Goal: Task Accomplishment & Management: Manage account settings

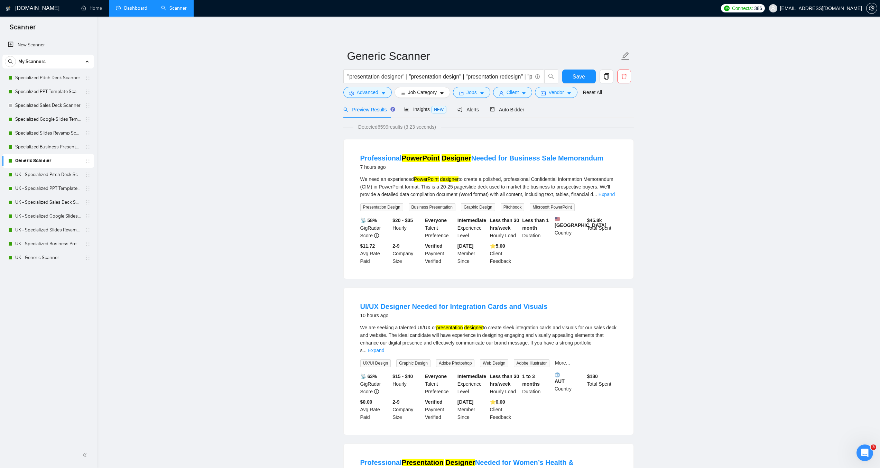
click at [133, 5] on link "Dashboard" at bounding box center [131, 8] width 31 height 6
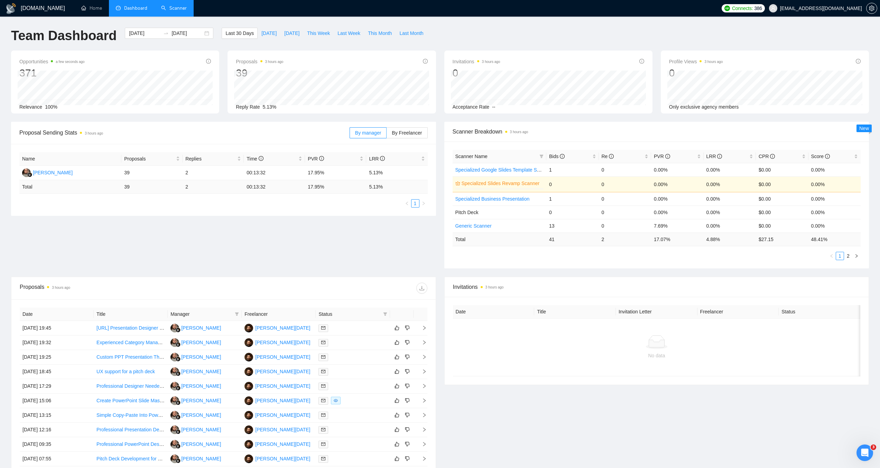
click at [166, 7] on link "Scanner" at bounding box center [174, 8] width 26 height 6
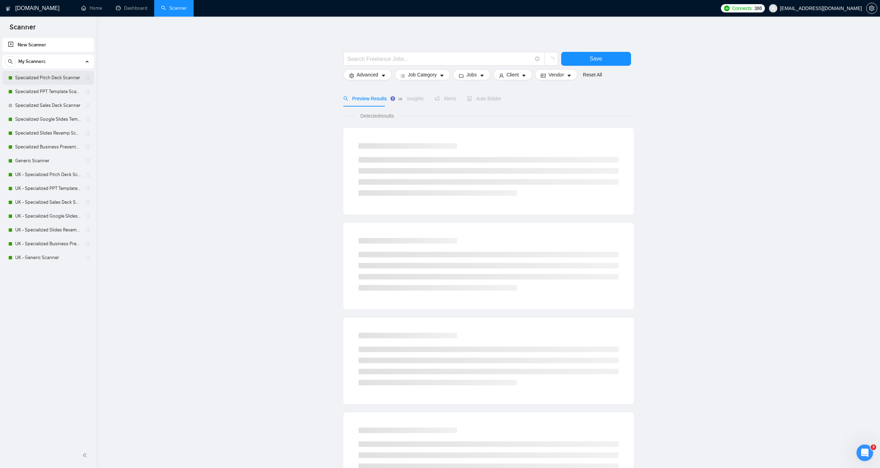
click at [32, 75] on link "Specialized Pitch Deck Scanner" at bounding box center [48, 78] width 66 height 14
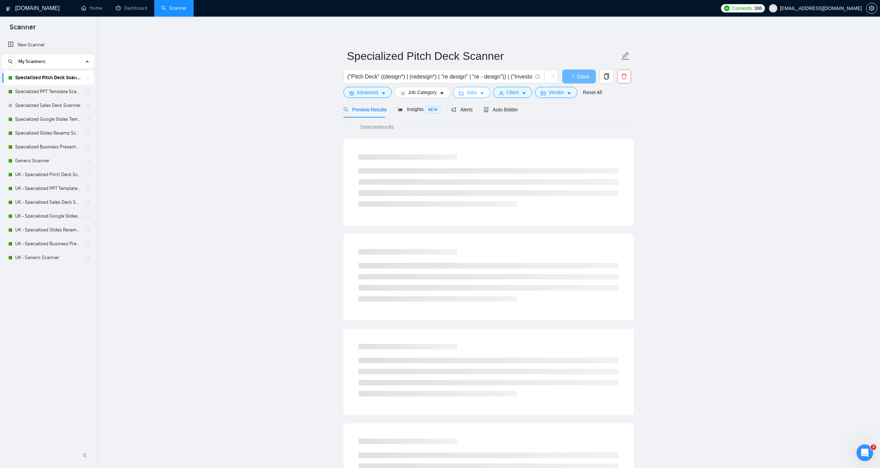
click at [480, 95] on icon "caret-down" at bounding box center [482, 93] width 5 height 5
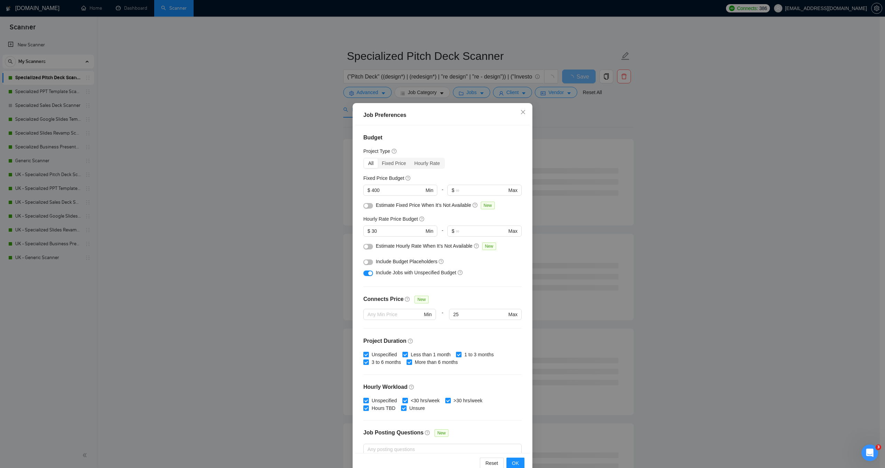
click at [308, 185] on div "Job Preferences Budget Project Type All Fixed Price Hourly Rate Fixed Price Bud…" at bounding box center [442, 234] width 885 height 468
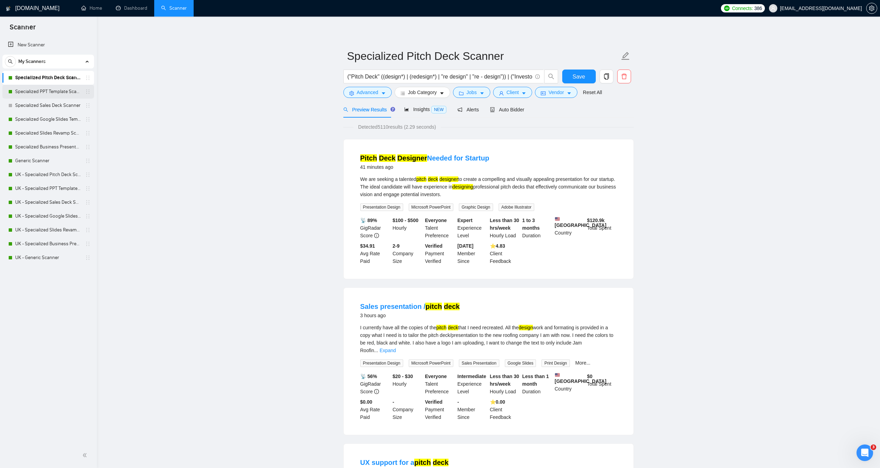
click at [29, 97] on link "Specialized PPT Template Scanner" at bounding box center [48, 92] width 66 height 14
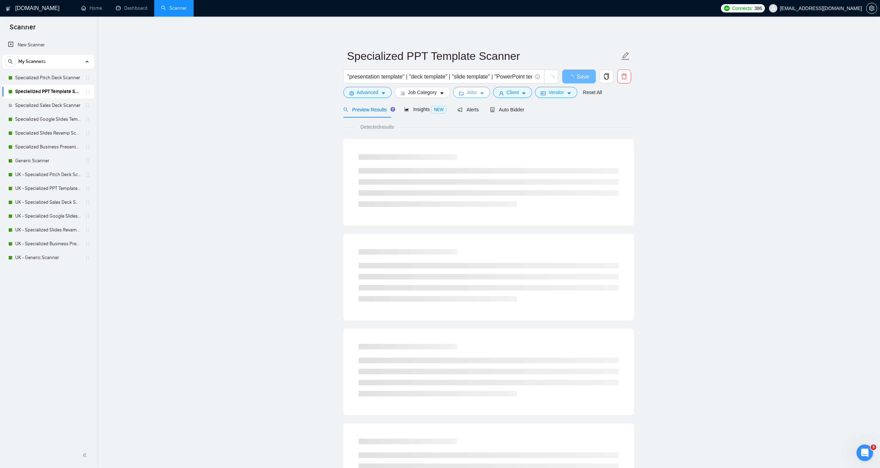
click at [460, 92] on icon "folder" at bounding box center [461, 93] width 4 height 3
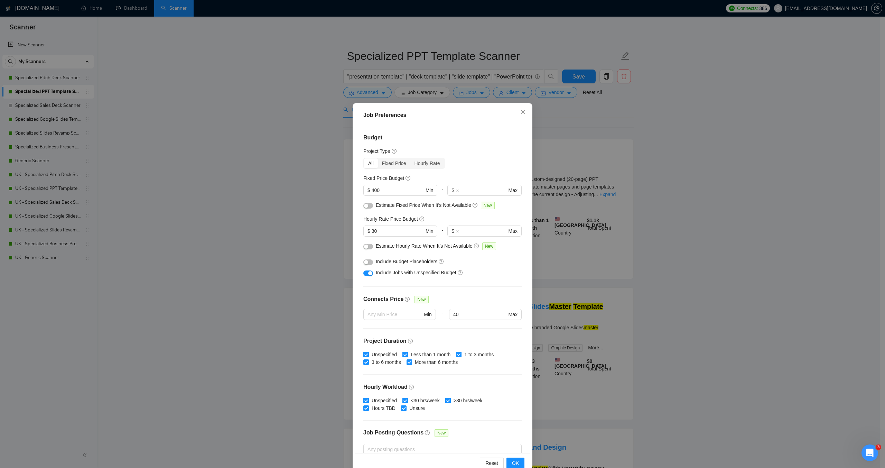
click at [275, 147] on div "Job Preferences Budget Project Type All Fixed Price Hourly Rate Fixed Price Bud…" at bounding box center [442, 234] width 885 height 468
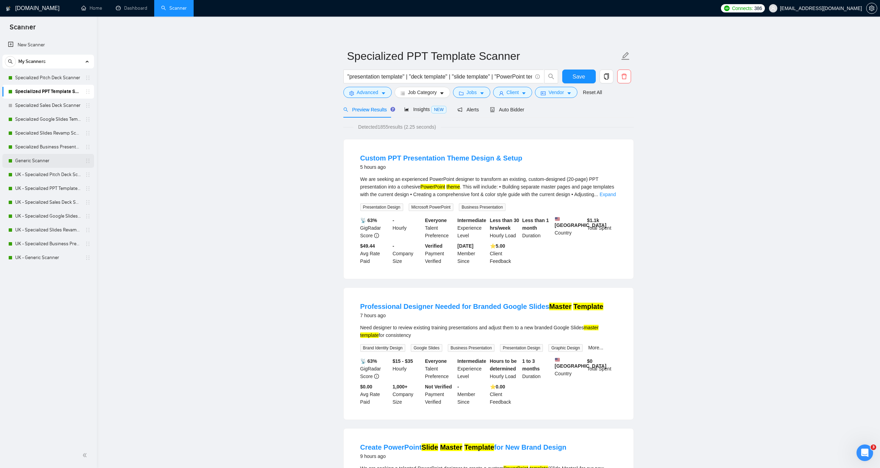
click at [36, 164] on link "Generic Scanner" at bounding box center [48, 161] width 66 height 14
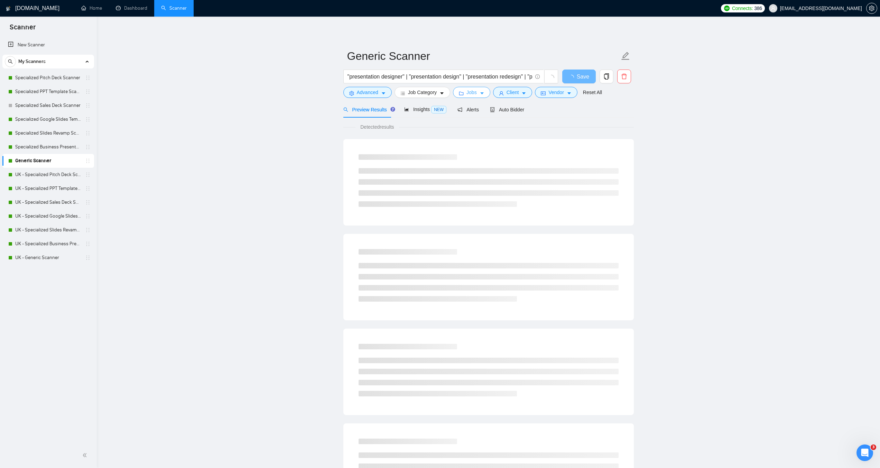
click at [467, 94] on span "Jobs" at bounding box center [472, 93] width 10 height 8
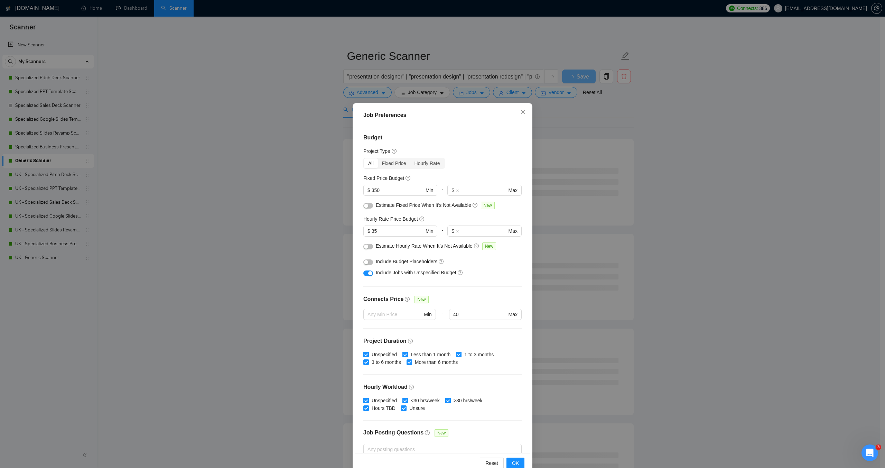
click at [312, 141] on div "Job Preferences Budget Project Type All Fixed Price Hourly Rate Fixed Price Bud…" at bounding box center [442, 234] width 885 height 468
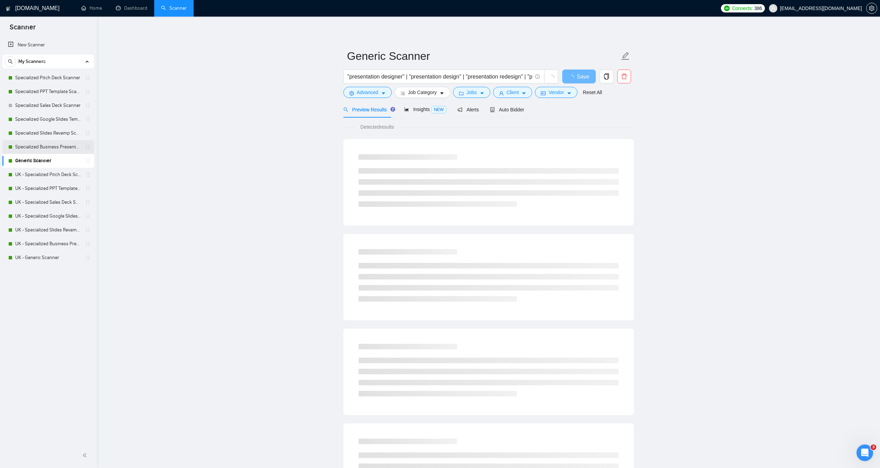
click at [38, 144] on link "Specialized Business Presentation" at bounding box center [48, 147] width 66 height 14
click at [469, 93] on span "Jobs" at bounding box center [472, 93] width 10 height 8
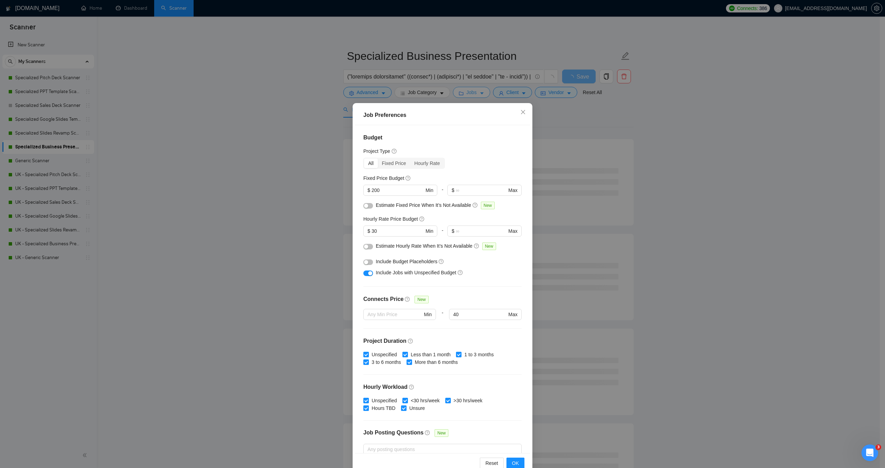
click at [469, 93] on div "Job Preferences Budget Project Type All Fixed Price Hourly Rate Fixed Price Bud…" at bounding box center [442, 234] width 885 height 468
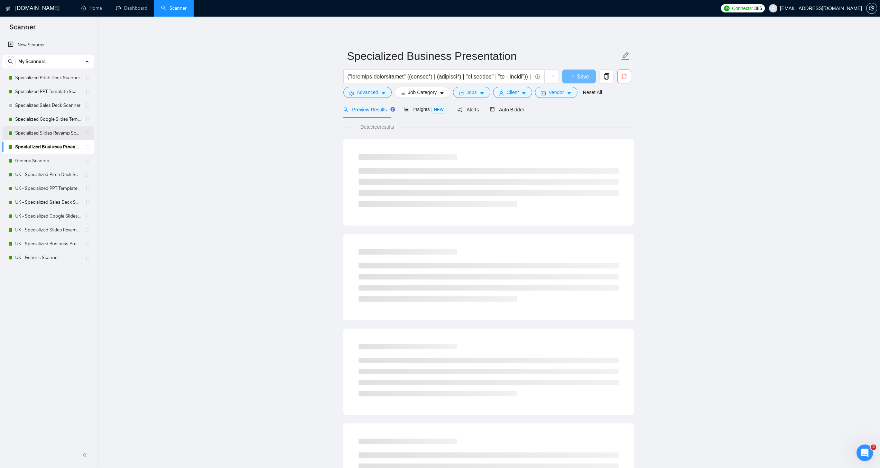
click at [41, 129] on link "Specialized Slides Revamp Scanner" at bounding box center [48, 133] width 66 height 14
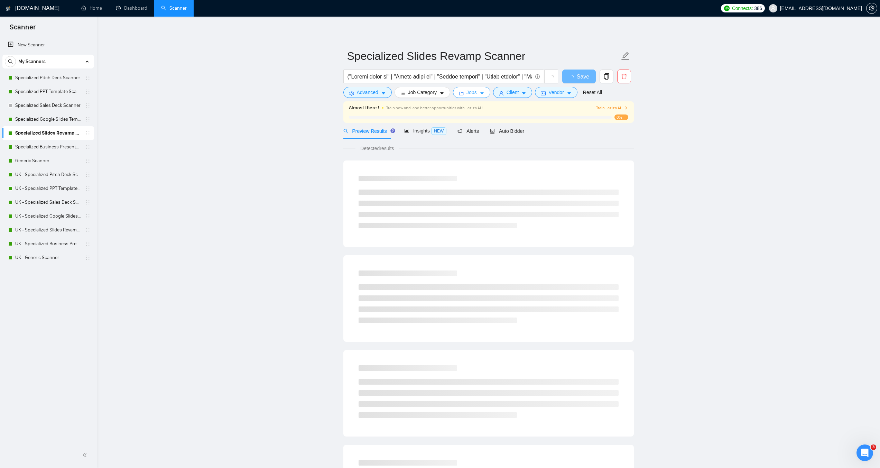
click at [467, 91] on span "Jobs" at bounding box center [472, 93] width 10 height 8
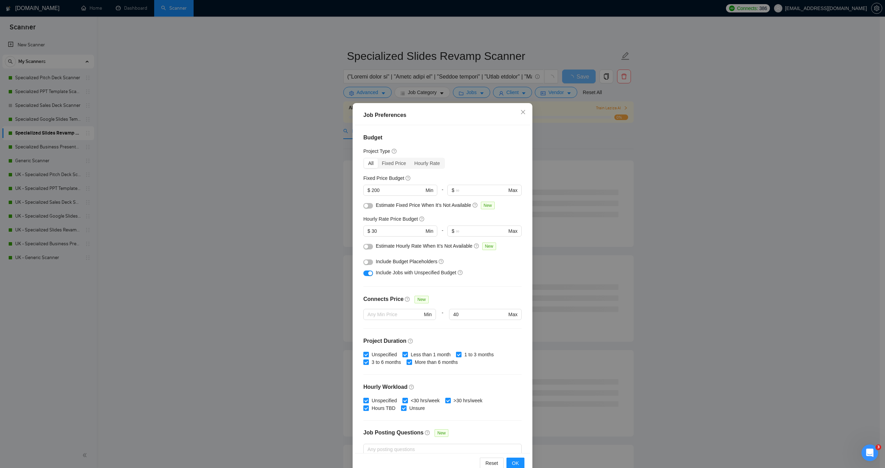
click at [236, 144] on div "Job Preferences Budget Project Type All Fixed Price Hourly Rate Fixed Price Bud…" at bounding box center [442, 234] width 885 height 468
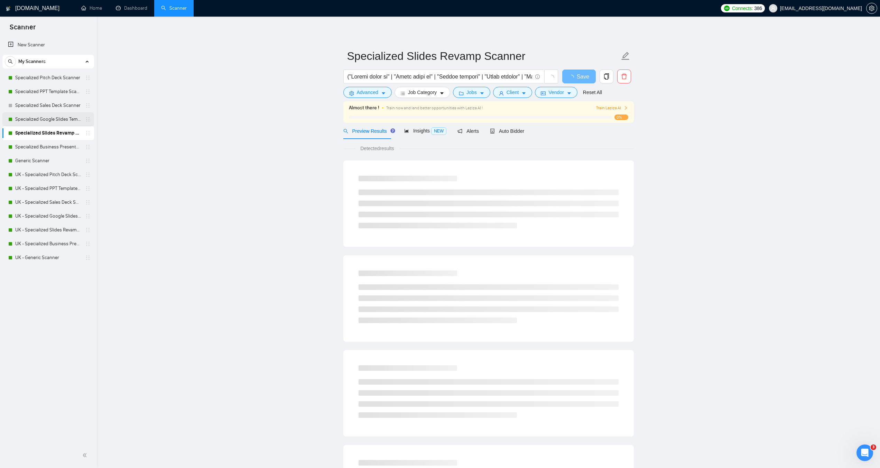
click at [34, 116] on link "Specialized Google Slides Template Scanner" at bounding box center [48, 119] width 66 height 14
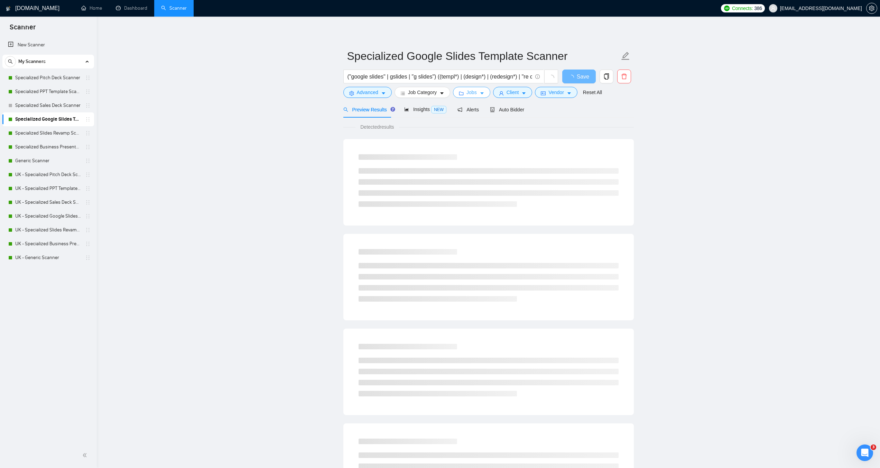
click at [464, 94] on button "Jobs" at bounding box center [471, 92] width 37 height 11
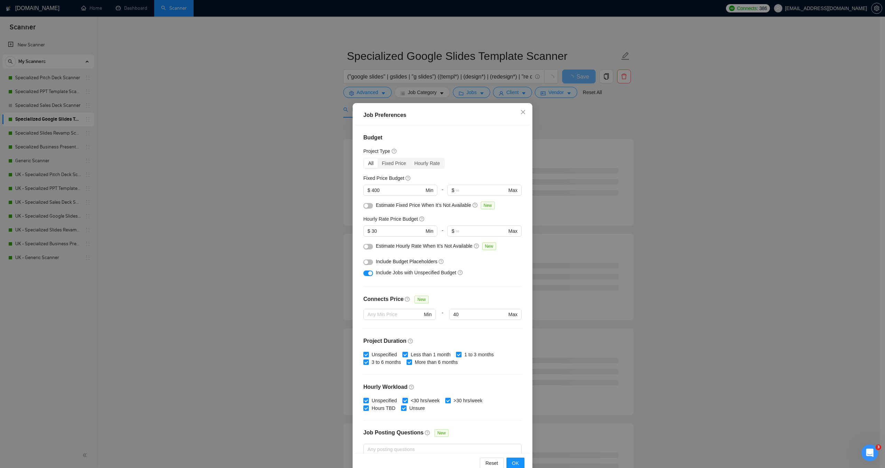
click at [284, 148] on div "Job Preferences Budget Project Type All Fixed Price Hourly Rate Fixed Price Bud…" at bounding box center [442, 234] width 885 height 468
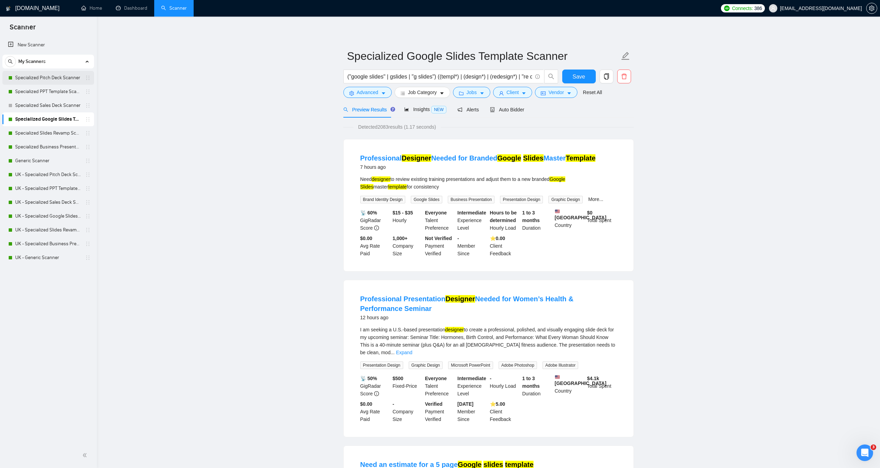
click at [51, 81] on link "Specialized Pitch Deck Scanner" at bounding box center [48, 78] width 66 height 14
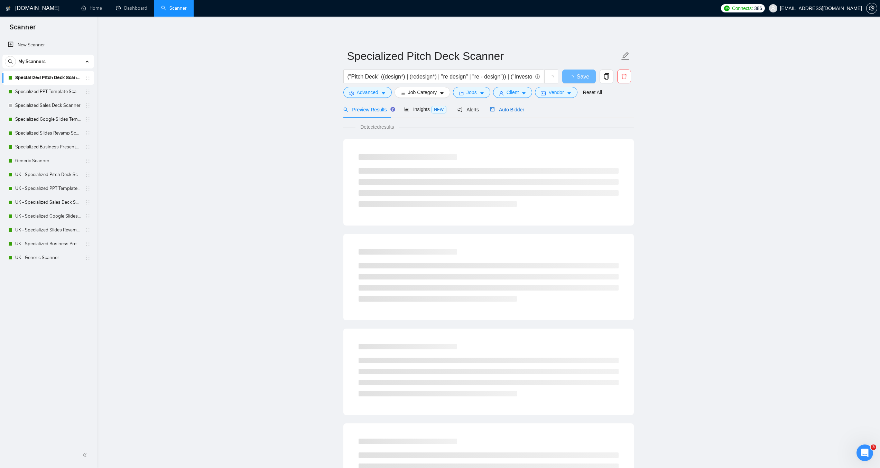
click at [505, 110] on span "Auto Bidder" at bounding box center [507, 110] width 34 height 6
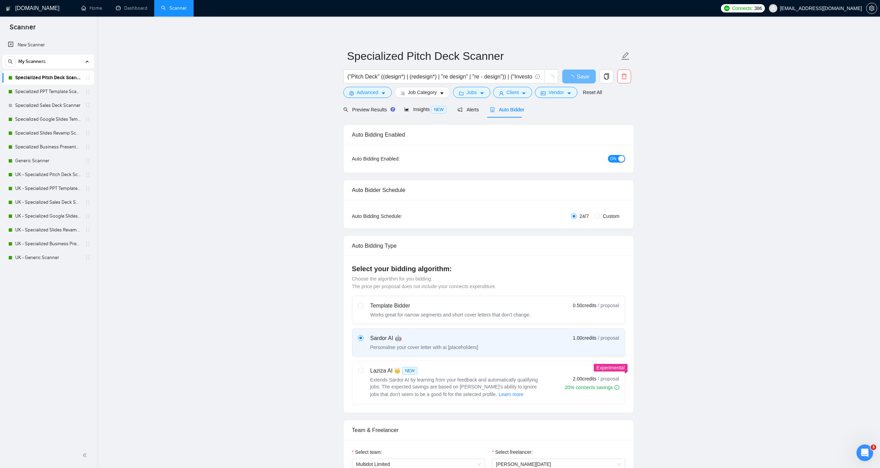
checkbox input "true"
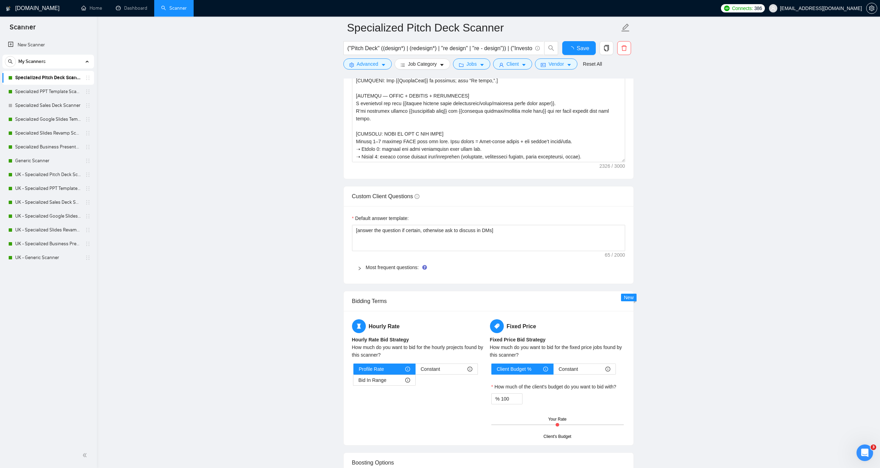
scroll to position [1038, 0]
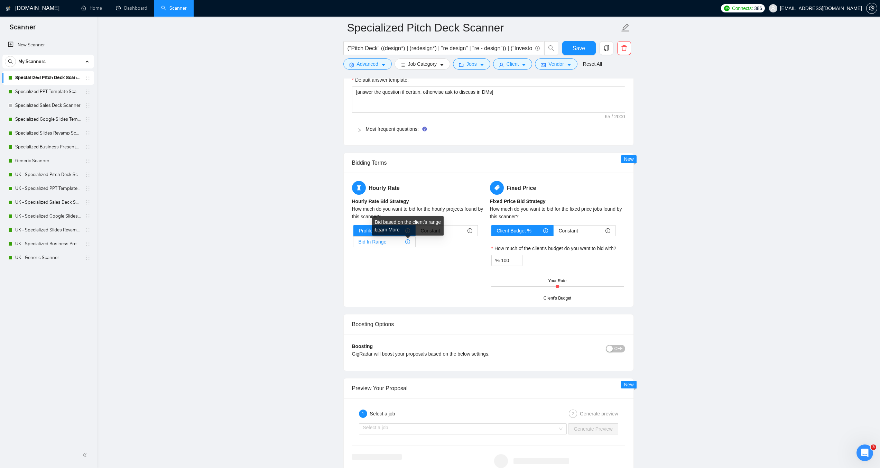
click at [408, 243] on icon "info-circle" at bounding box center [407, 241] width 5 height 5
click at [353, 243] on input "Bid In Range" at bounding box center [353, 243] width 0 height 0
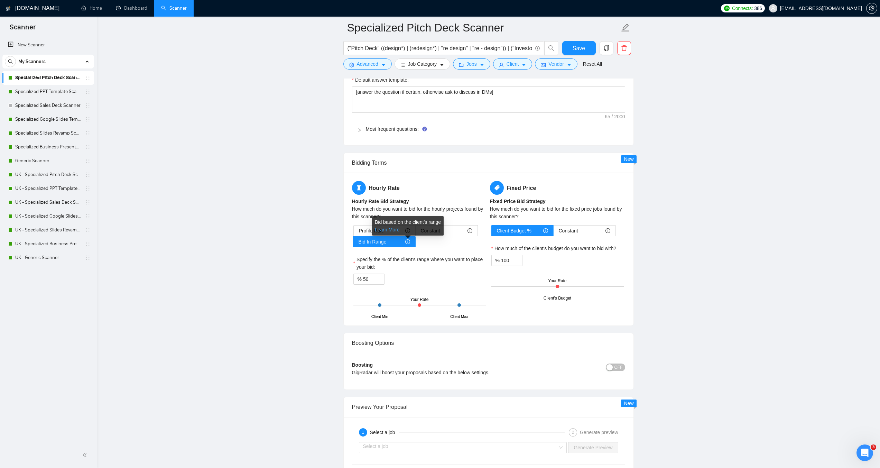
click at [395, 229] on link "Learn More" at bounding box center [387, 230] width 25 height 6
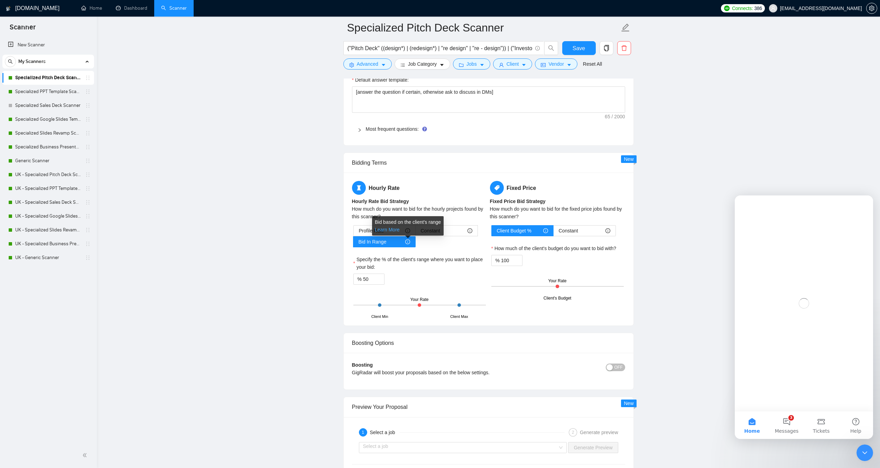
scroll to position [0, 0]
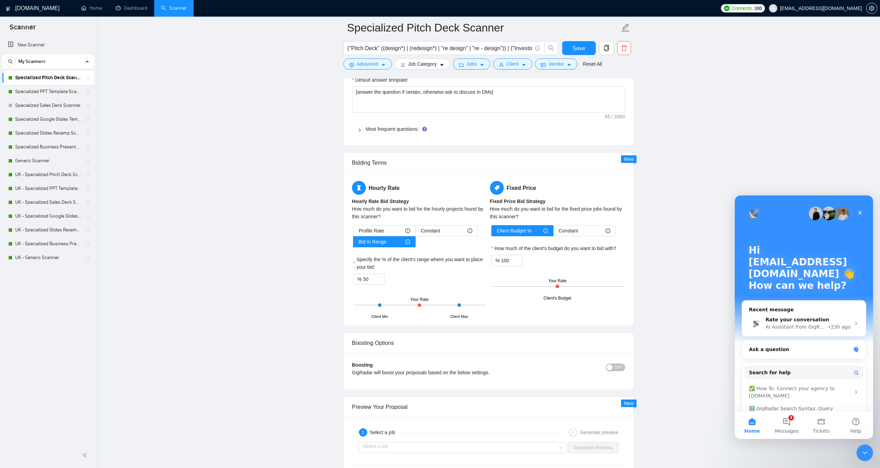
click at [673, 302] on main "Specialized Pitch Deck Scanner ("Pitch Deck" ((design*) | (redesign*) | "re des…" at bounding box center [488, 43] width 761 height 2107
drag, startPoint x: 419, startPoint y: 304, endPoint x: 431, endPoint y: 305, distance: 12.5
click at [431, 305] on div "Client Min Client Max Your Rate" at bounding box center [419, 305] width 132 height 24
click at [433, 305] on div at bounding box center [419, 305] width 132 height 1
drag, startPoint x: 419, startPoint y: 306, endPoint x: 427, endPoint y: 305, distance: 8.0
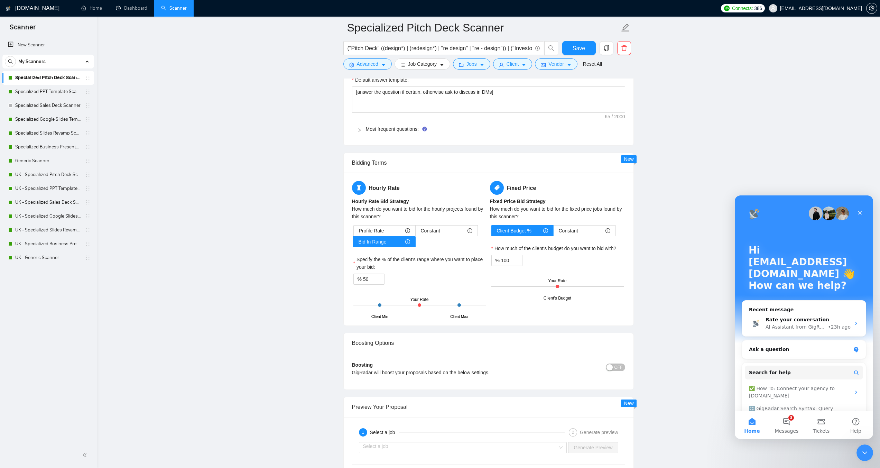
click at [427, 305] on div "Client Min Client Max Your Rate" at bounding box center [419, 305] width 132 height 24
drag, startPoint x: 368, startPoint y: 279, endPoint x: 363, endPoint y: 279, distance: 5.2
click at [363, 279] on input "50" at bounding box center [373, 279] width 21 height 10
type input "70"
click at [312, 290] on main "Specialized Pitch Deck Scanner ("Pitch Deck" ((design*) | (redesign*) | "re des…" at bounding box center [488, 43] width 761 height 2107
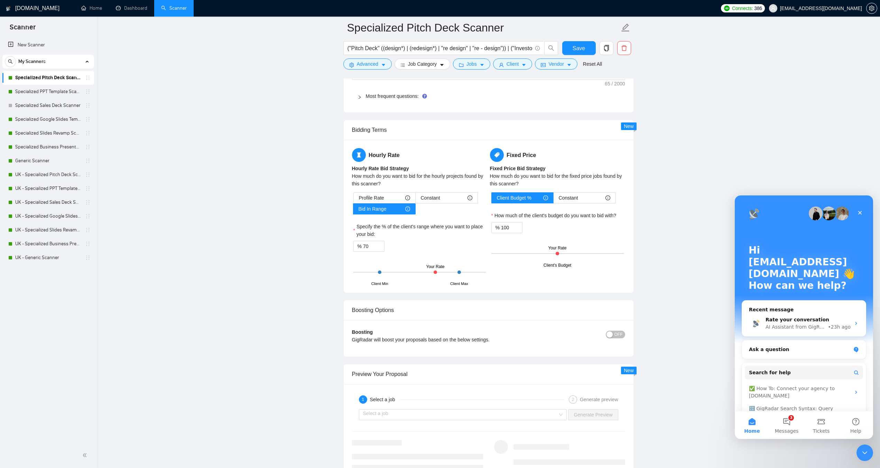
scroll to position [1072, 0]
click at [572, 48] on button "Save" at bounding box center [579, 48] width 34 height 14
click at [40, 92] on link "Specialized PPT Template Scanner" at bounding box center [48, 92] width 66 height 14
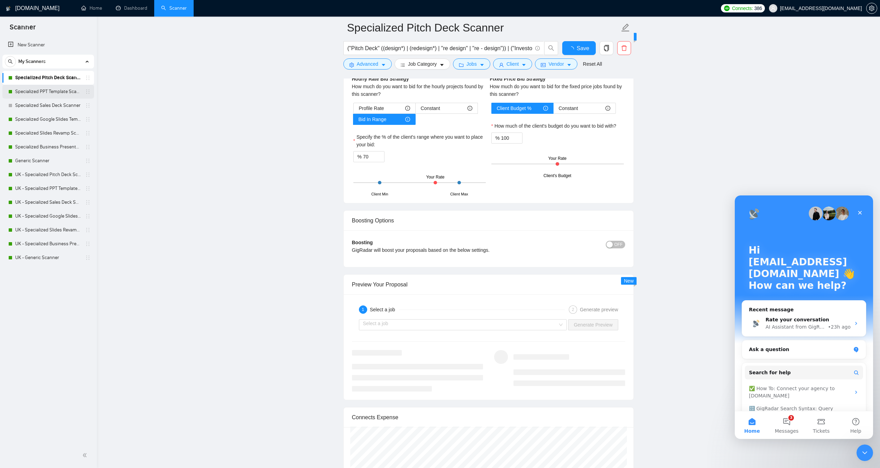
checkbox input "true"
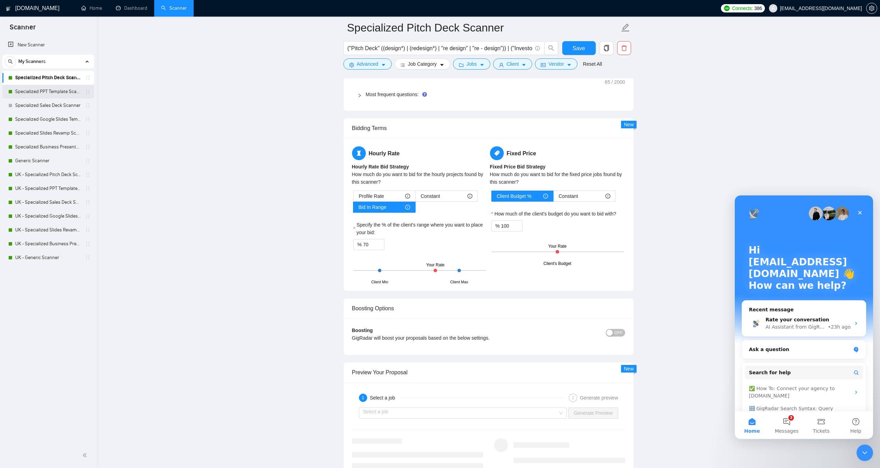
click at [57, 92] on link "Specialized PPT Template Scanner" at bounding box center [48, 92] width 66 height 14
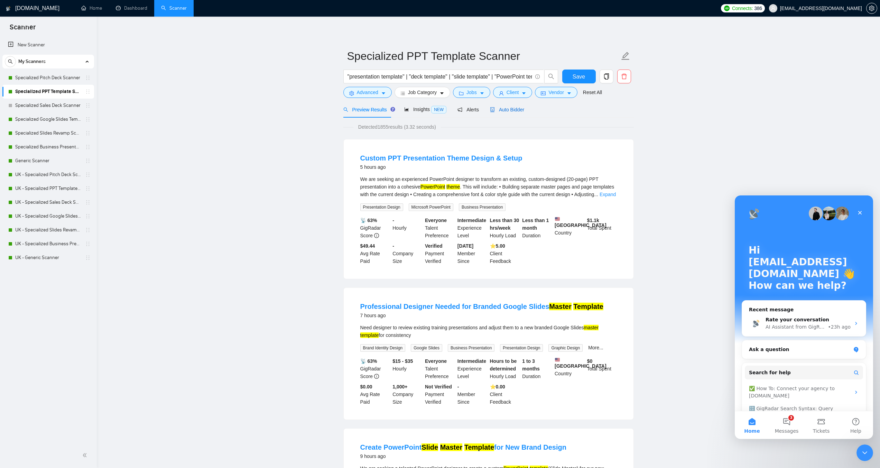
click at [502, 109] on span "Auto Bidder" at bounding box center [507, 110] width 34 height 6
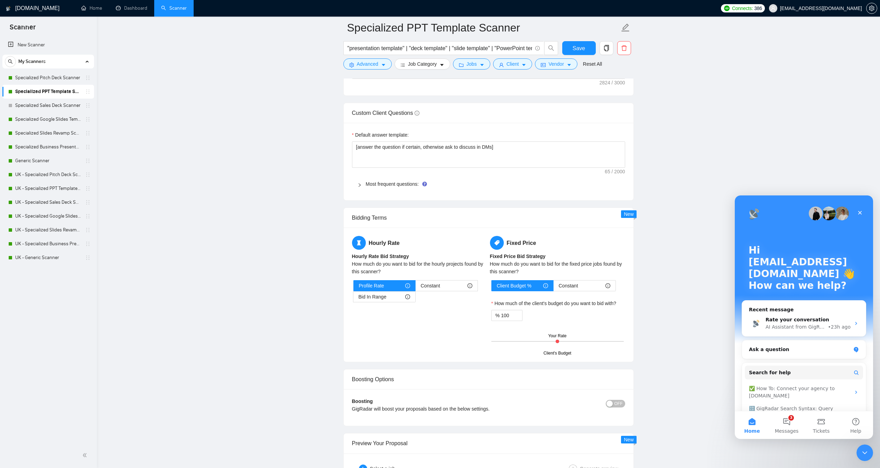
scroll to position [1003, 0]
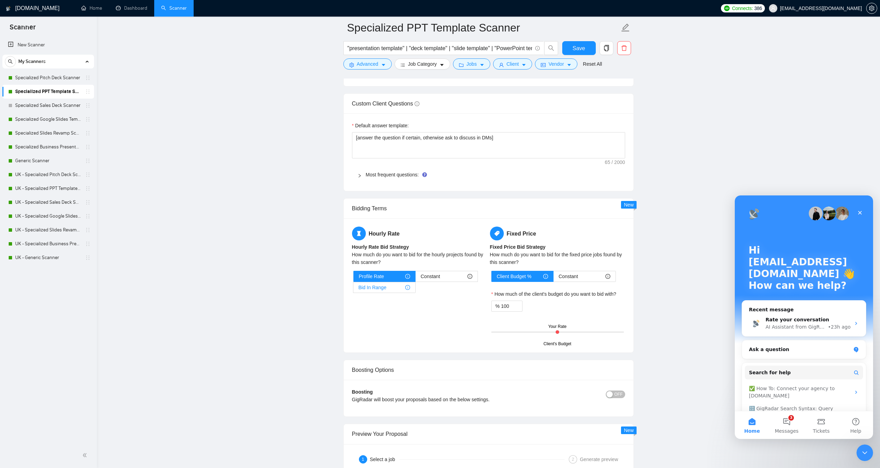
click at [394, 285] on div "Bid In Range" at bounding box center [385, 287] width 52 height 10
click at [353, 289] on input "Bid In Range" at bounding box center [353, 289] width 0 height 0
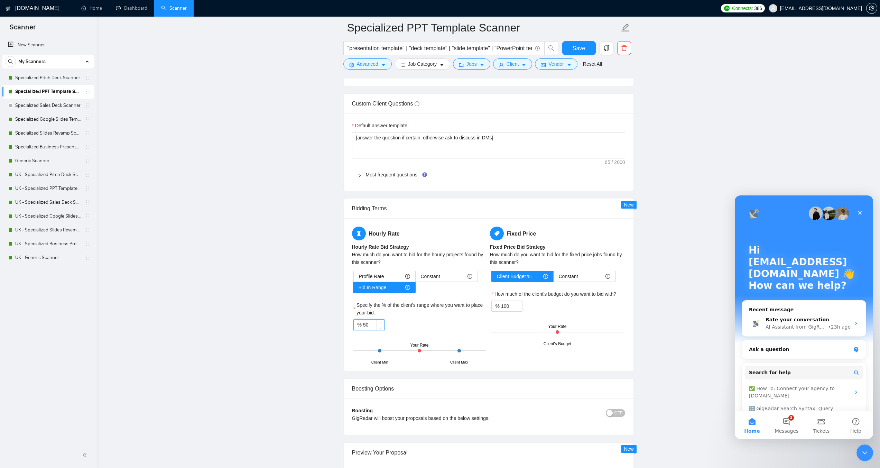
drag, startPoint x: 369, startPoint y: 324, endPoint x: 359, endPoint y: 325, distance: 10.0
click at [359, 325] on div "% 50" at bounding box center [368, 324] width 31 height 11
type input "70"
click at [574, 50] on span "Save" at bounding box center [579, 48] width 12 height 9
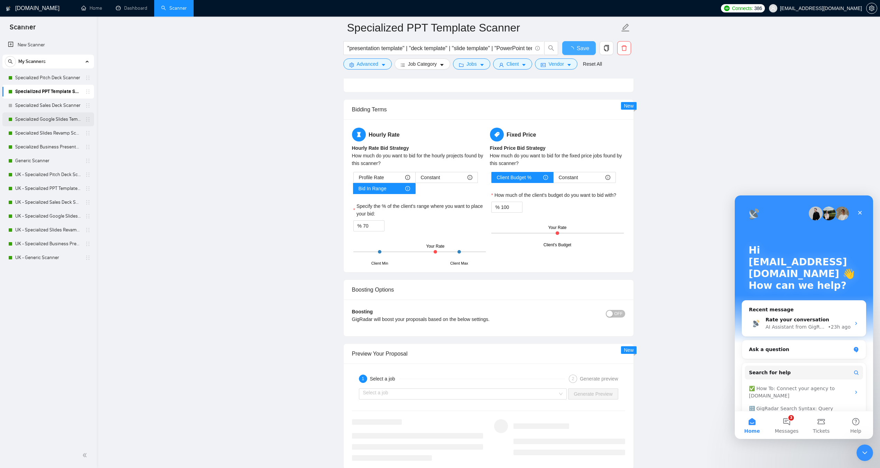
checkbox input "true"
click at [55, 118] on link "Specialized Google Slides Template Scanner" at bounding box center [48, 119] width 66 height 14
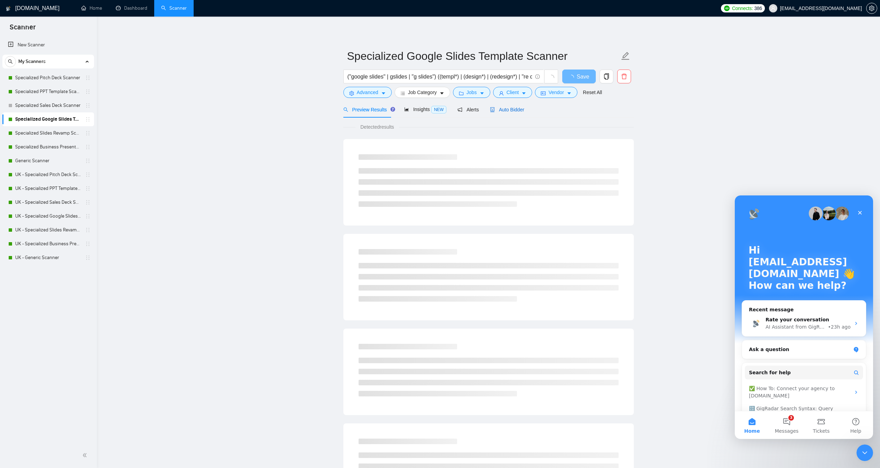
click at [502, 110] on span "Auto Bidder" at bounding box center [507, 110] width 34 height 6
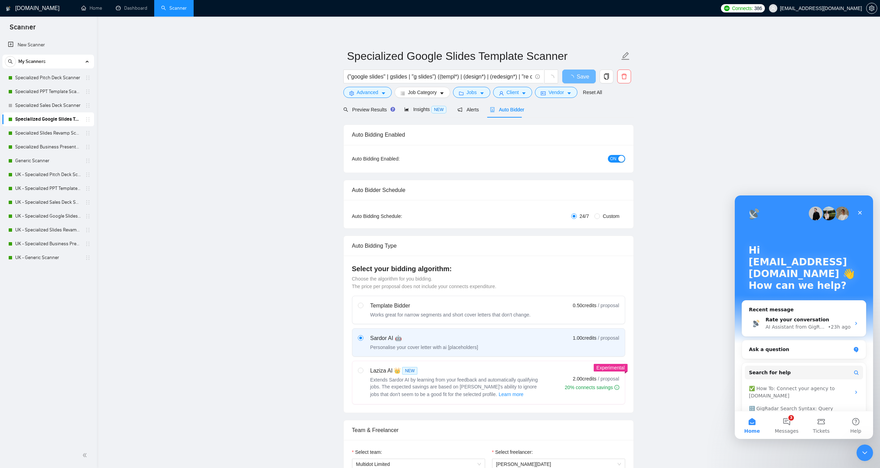
checkbox input "true"
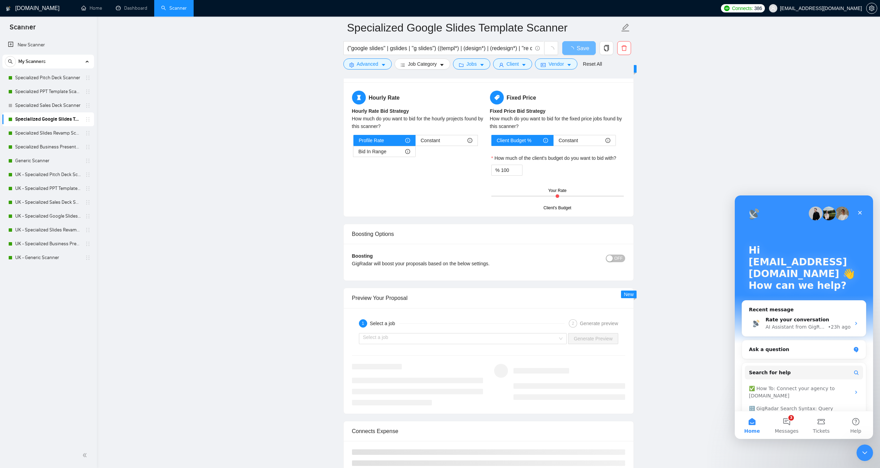
scroll to position [1107, 0]
click at [395, 149] on div "Bid In Range" at bounding box center [385, 150] width 52 height 10
click at [353, 152] on input "Bid In Range" at bounding box center [353, 152] width 0 height 0
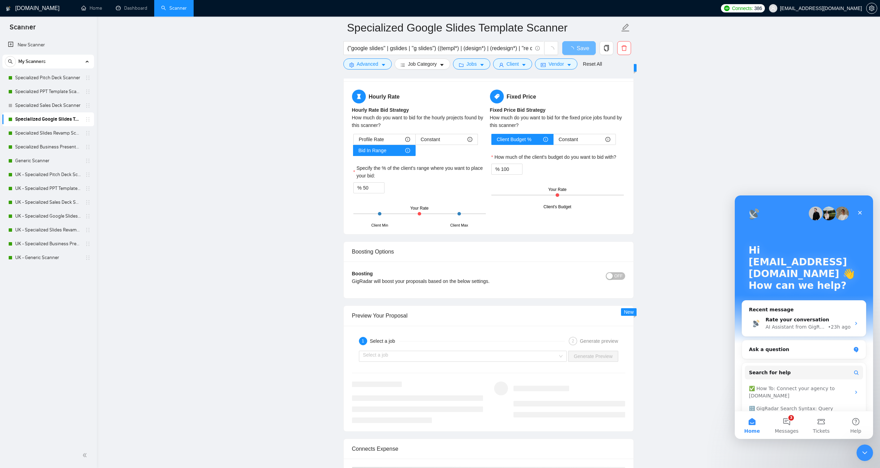
drag, startPoint x: 419, startPoint y: 214, endPoint x: 430, endPoint y: 214, distance: 10.7
click at [430, 214] on div "Client Min Client Max Your Rate" at bounding box center [419, 214] width 132 height 24
drag, startPoint x: 369, startPoint y: 188, endPoint x: 363, endPoint y: 187, distance: 5.9
click at [363, 187] on input "50" at bounding box center [373, 188] width 21 height 10
type input "70"
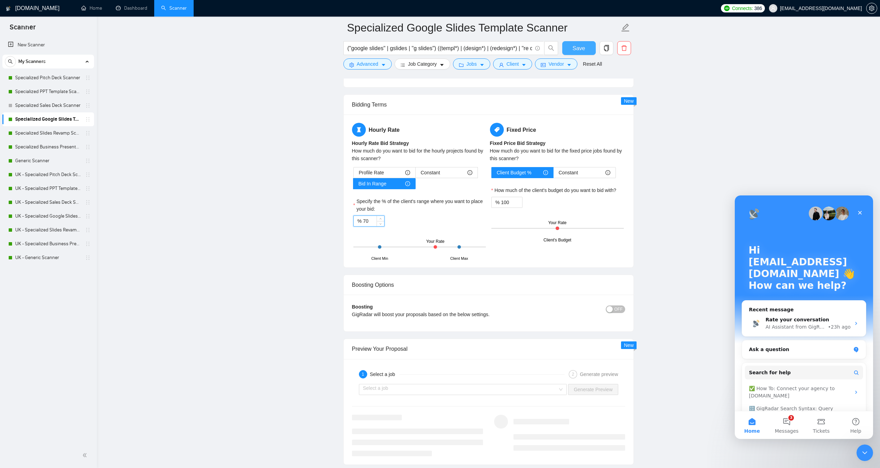
type input "70"
click at [578, 46] on span "Save" at bounding box center [579, 48] width 12 height 9
click at [53, 130] on link "Specialized Slides Revamp Scanner" at bounding box center [48, 133] width 66 height 14
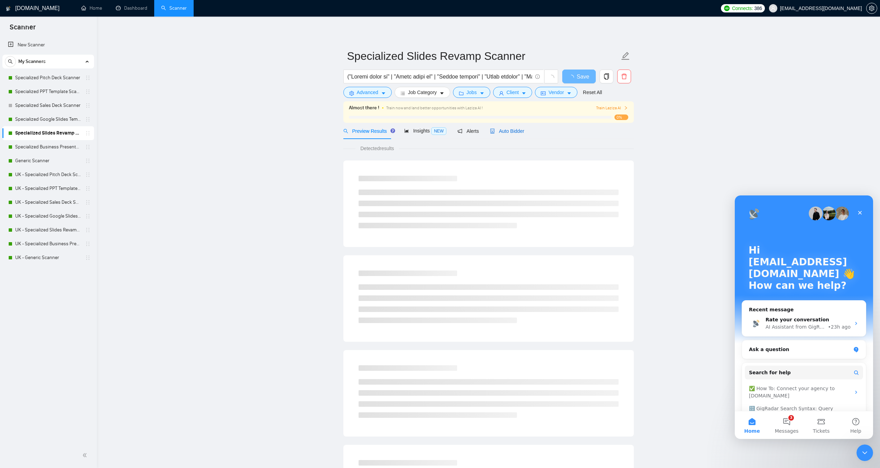
click at [500, 128] on span "Auto Bidder" at bounding box center [507, 131] width 34 height 6
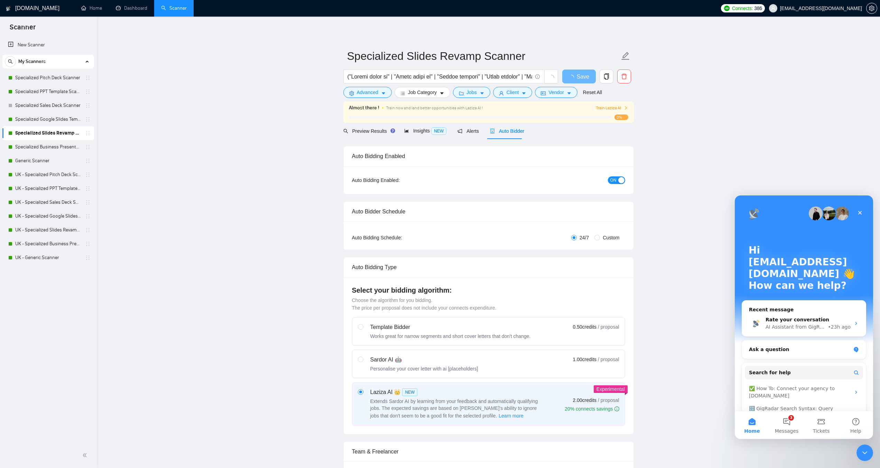
checkbox input "true"
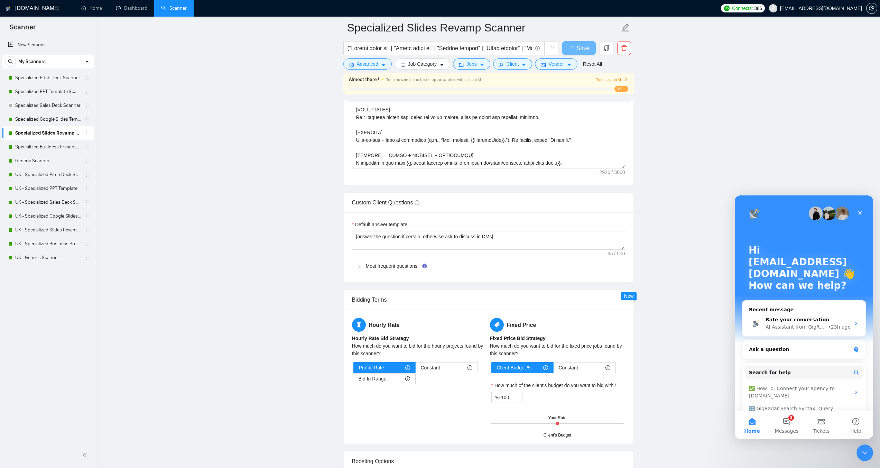
scroll to position [899, 0]
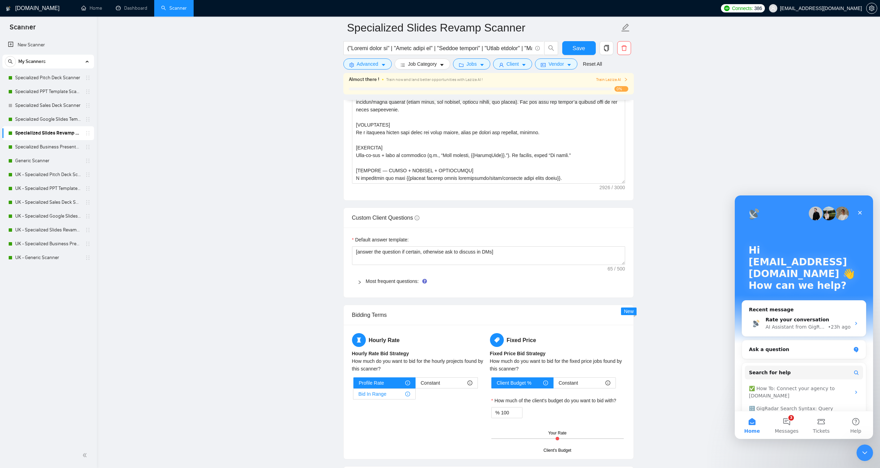
click at [382, 394] on span "Bid In Range" at bounding box center [373, 394] width 28 height 10
click at [353, 396] on input "Bid In Range" at bounding box center [353, 396] width 0 height 0
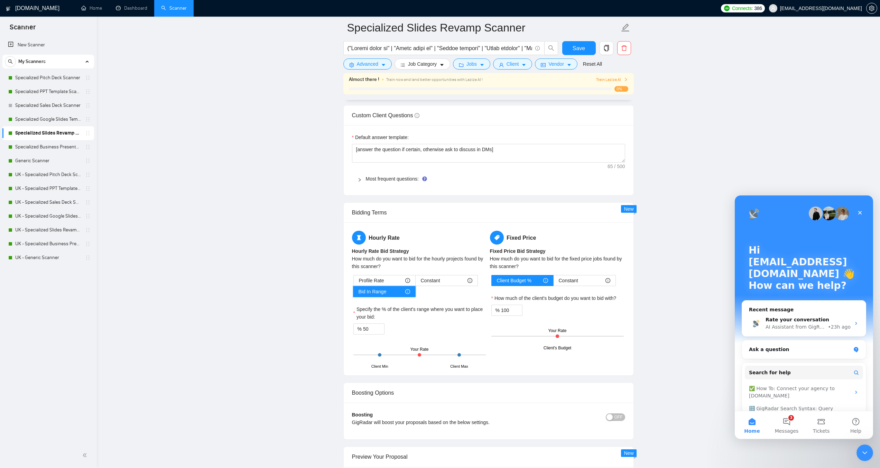
scroll to position [1003, 0]
drag, startPoint x: 369, startPoint y: 327, endPoint x: 361, endPoint y: 327, distance: 8.0
click at [361, 327] on div "% 50" at bounding box center [368, 327] width 31 height 11
type input "70"
drag, startPoint x: 571, startPoint y: 44, endPoint x: 402, endPoint y: 148, distance: 198.3
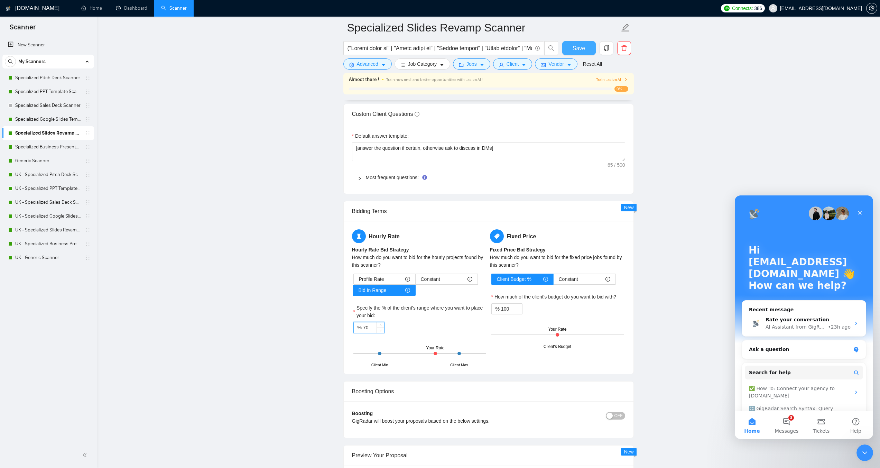
click at [571, 44] on button "Save" at bounding box center [579, 48] width 34 height 14
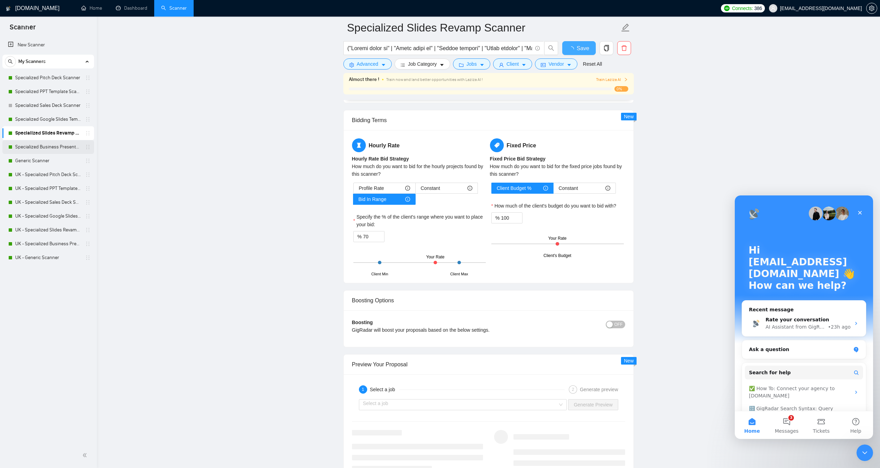
checkbox input "true"
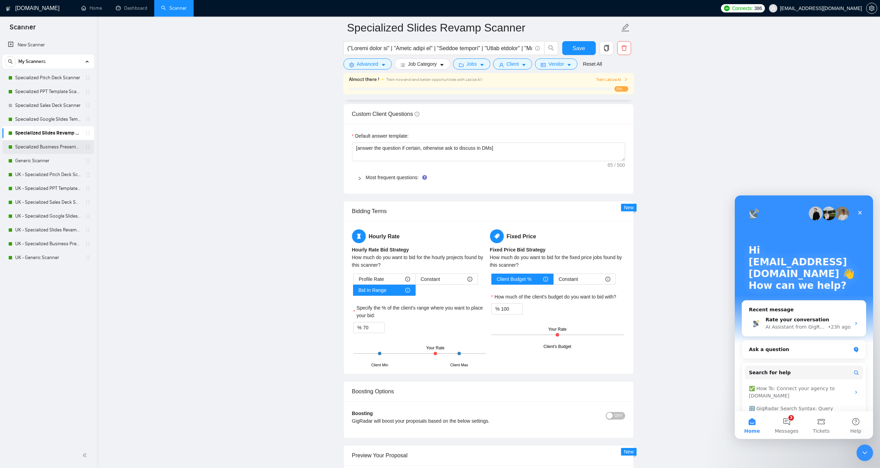
click at [58, 147] on link "Specialized Business Presentation" at bounding box center [48, 147] width 66 height 14
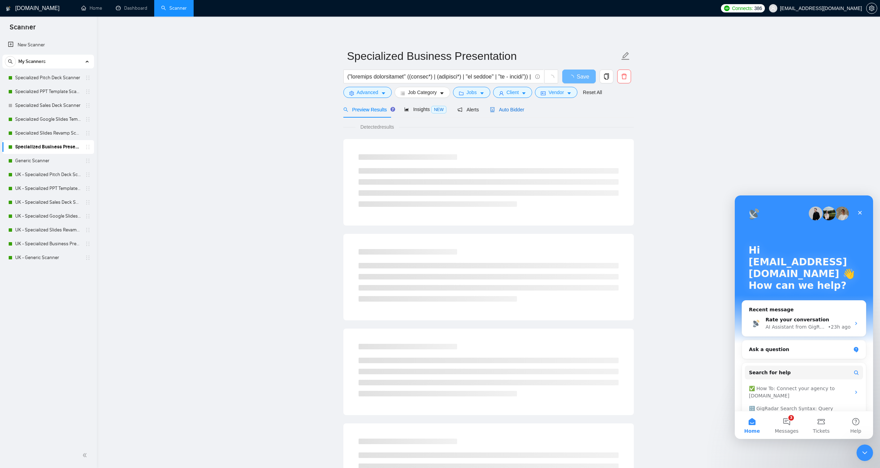
click at [503, 111] on span "Auto Bidder" at bounding box center [507, 110] width 34 height 6
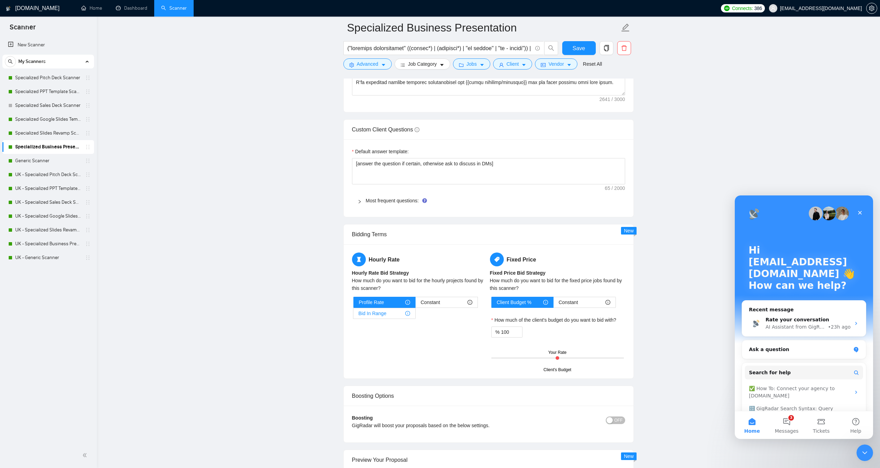
scroll to position [968, 0]
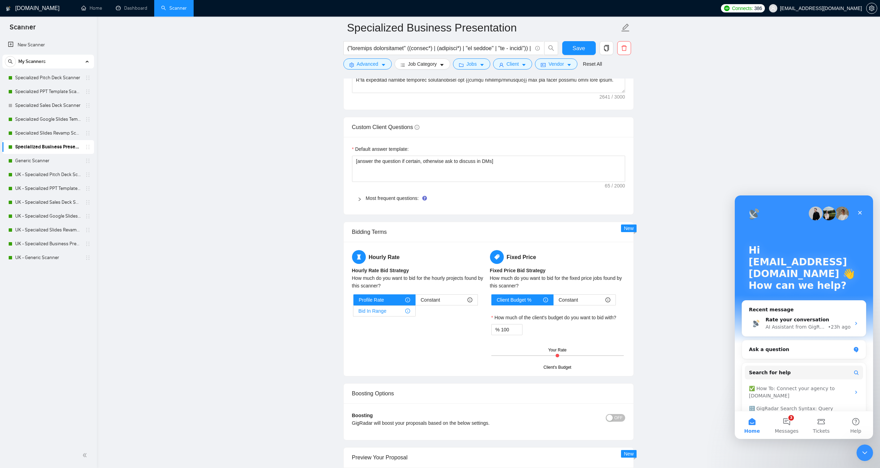
click at [399, 313] on div "Bid In Range" at bounding box center [385, 311] width 52 height 10
click at [353, 313] on input "Bid In Range" at bounding box center [353, 313] width 0 height 0
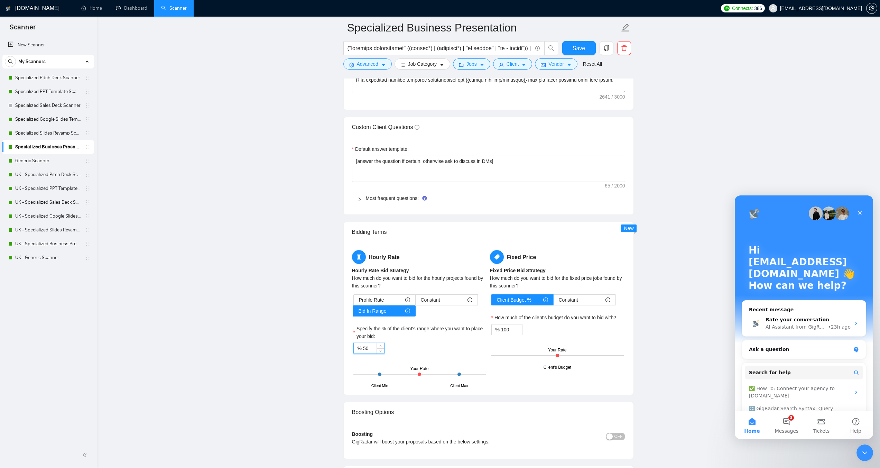
drag, startPoint x: 370, startPoint y: 349, endPoint x: 359, endPoint y: 349, distance: 11.4
click at [359, 349] on div "% 50" at bounding box center [368, 348] width 31 height 11
type input "70"
click at [589, 46] on button "Save" at bounding box center [579, 48] width 34 height 14
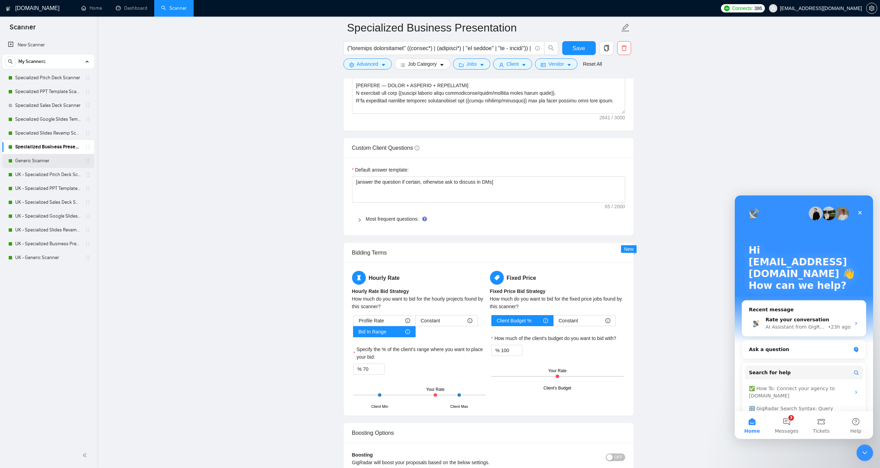
click at [38, 159] on link "Generic Scanner" at bounding box center [48, 161] width 66 height 14
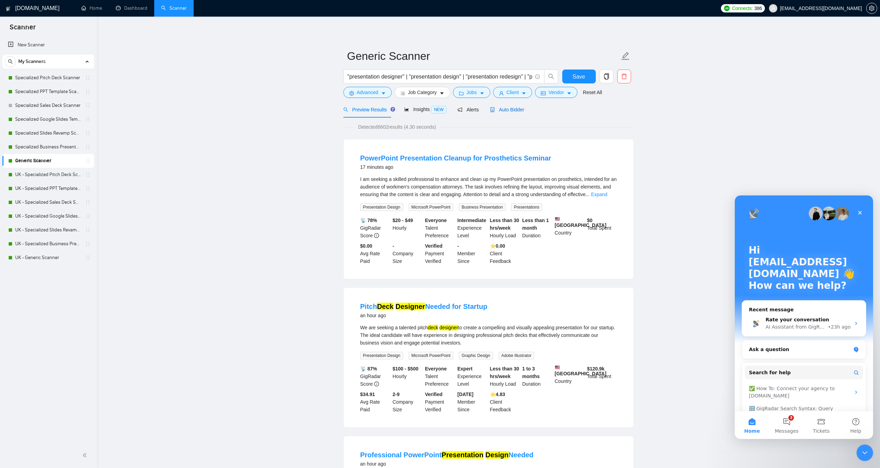
click at [503, 112] on span "Auto Bidder" at bounding box center [507, 110] width 34 height 6
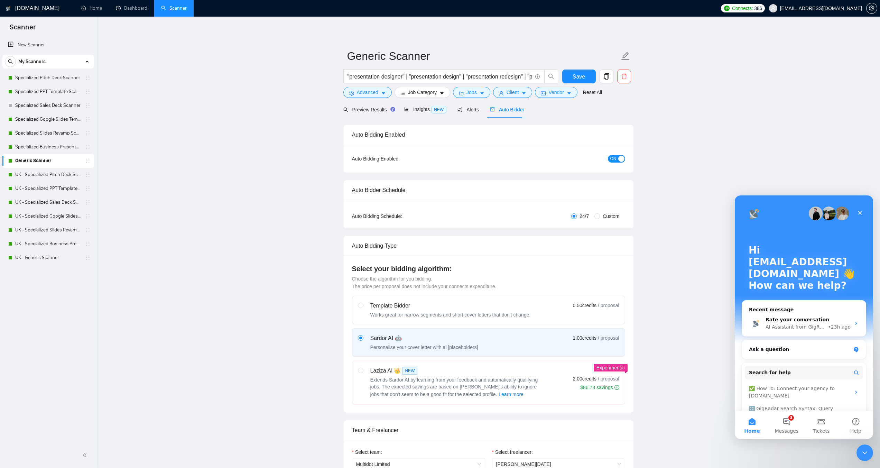
checkbox input "true"
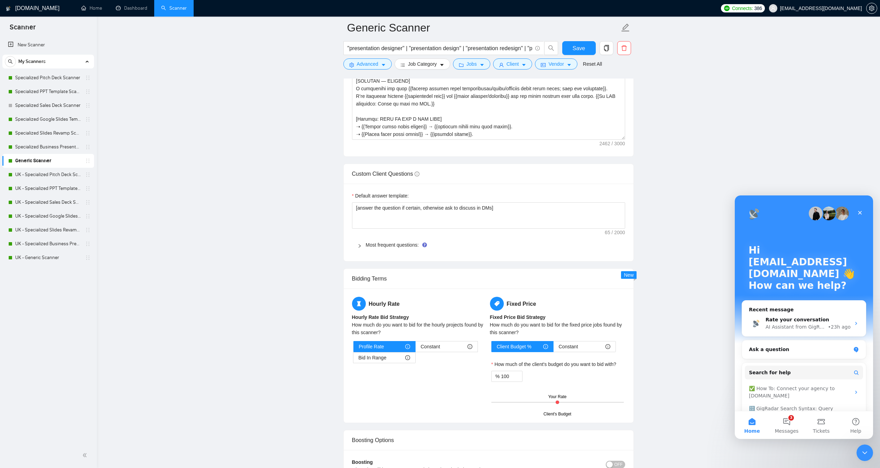
scroll to position [1072, 0]
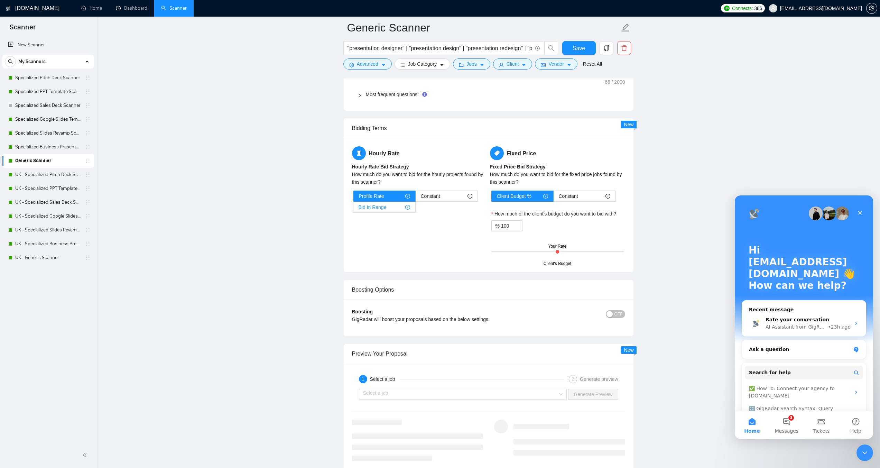
click at [387, 204] on div "Bid In Range" at bounding box center [385, 207] width 52 height 10
click at [353, 209] on input "Bid In Range" at bounding box center [353, 209] width 0 height 0
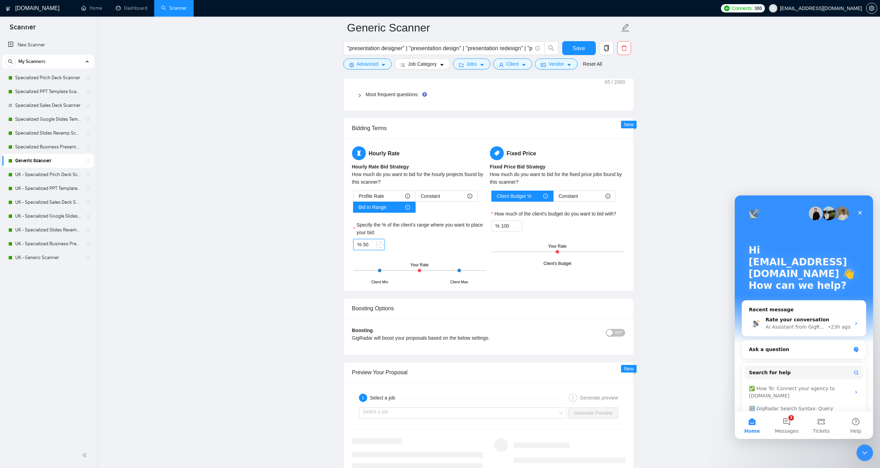
drag, startPoint x: 369, startPoint y: 242, endPoint x: 358, endPoint y: 242, distance: 11.4
click at [358, 242] on div "% 50" at bounding box center [368, 244] width 31 height 11
type input "80"
click at [580, 45] on span "Save" at bounding box center [579, 48] width 12 height 9
